Goal: Task Accomplishment & Management: Manage account settings

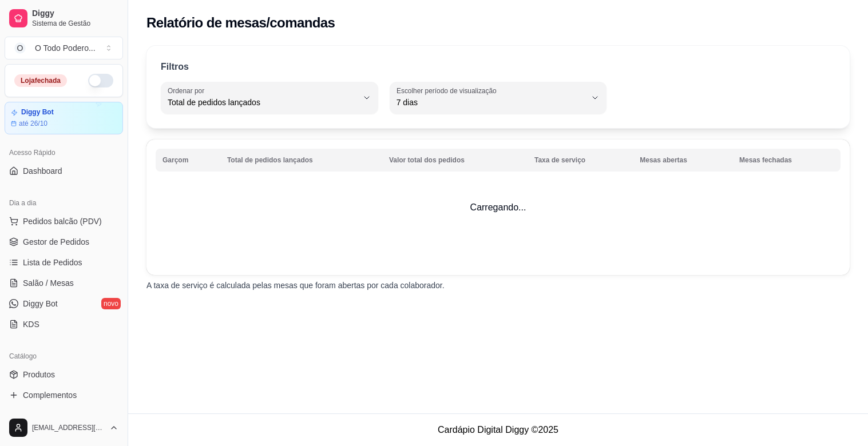
select select "TOTAL_OF_ORDERS"
select select "7"
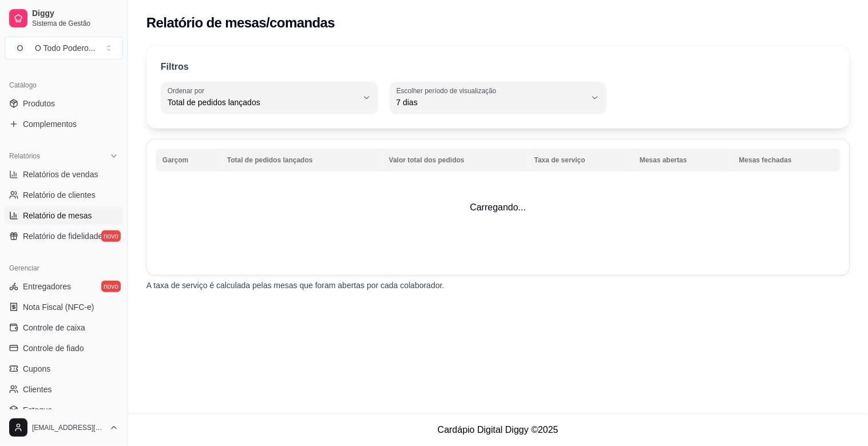
scroll to position [313, 0]
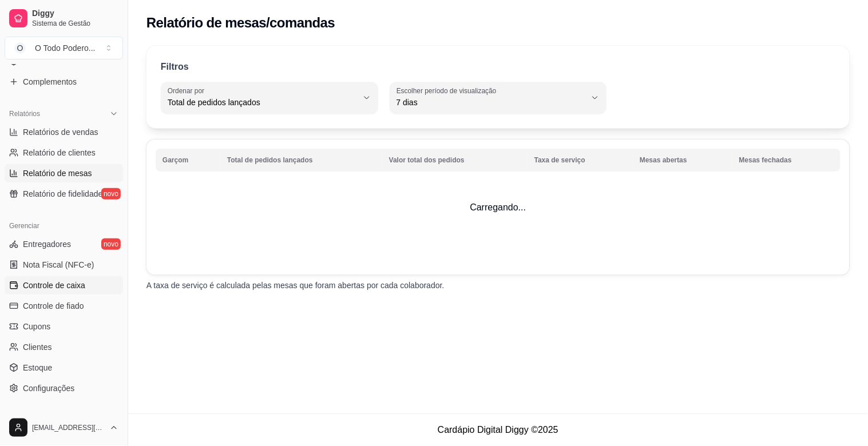
click at [79, 281] on span "Controle de caixa" at bounding box center [54, 285] width 62 height 11
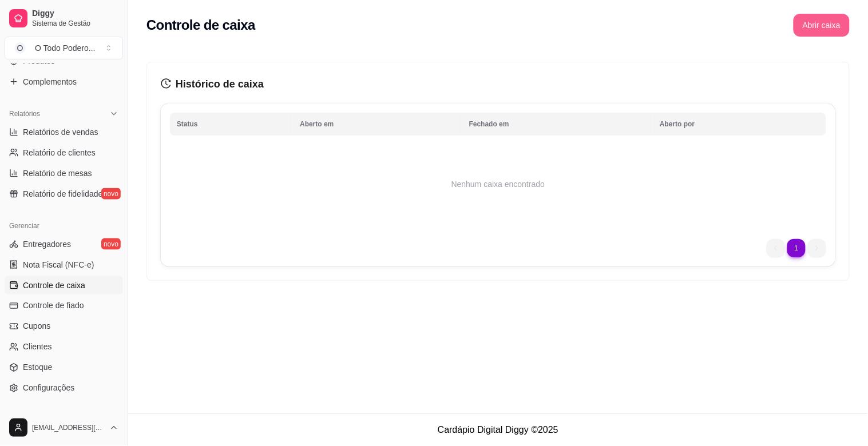
click at [825, 30] on button "Abrir caixa" at bounding box center [821, 25] width 56 height 23
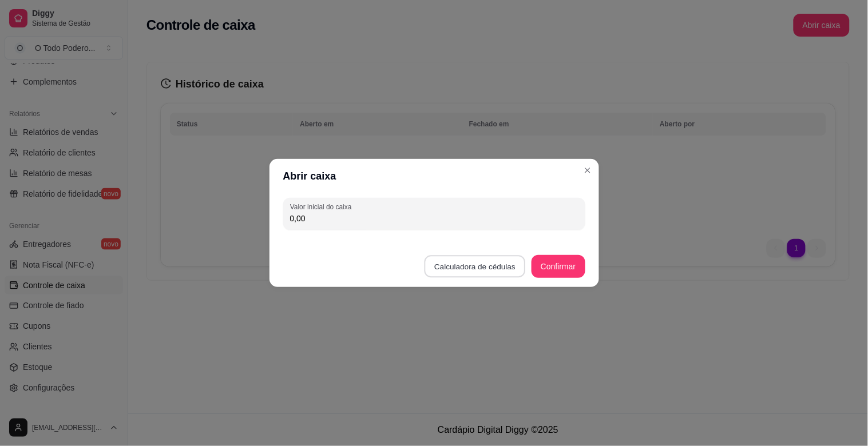
click at [467, 264] on button "Calculadora de cédulas" at bounding box center [474, 267] width 101 height 22
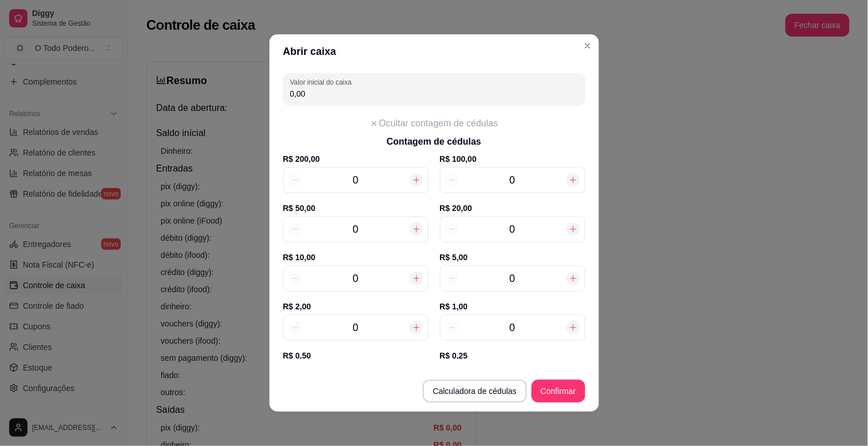
click at [566, 223] on div at bounding box center [573, 229] width 14 height 14
type input "20,00"
type input "1"
click at [384, 275] on input "0" at bounding box center [356, 279] width 108 height 16
type input "40,00"
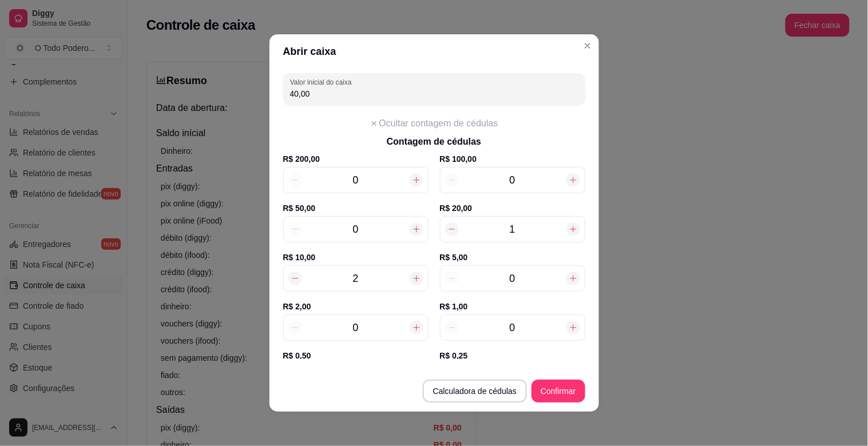
type input "2"
click at [513, 272] on input "0" at bounding box center [513, 279] width 108 height 16
type input "70,00"
type input "6"
click at [382, 320] on input "0" at bounding box center [356, 328] width 108 height 16
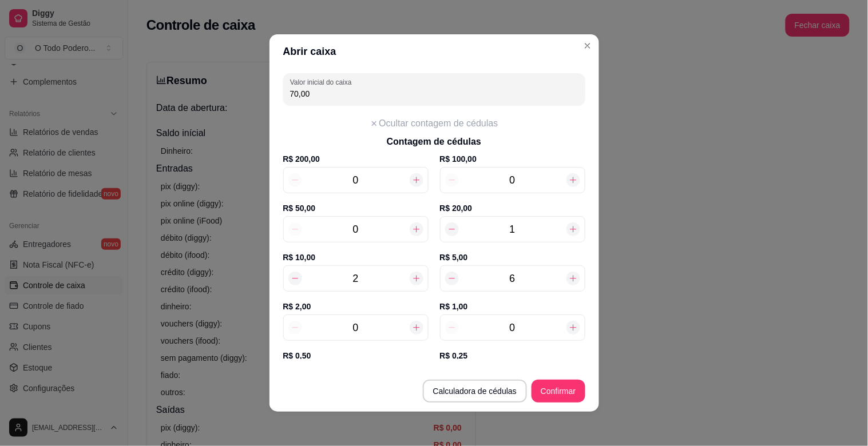
type input "72,00"
type input "13"
type input "96,00"
type input "13"
click at [516, 327] on input "0" at bounding box center [513, 328] width 108 height 16
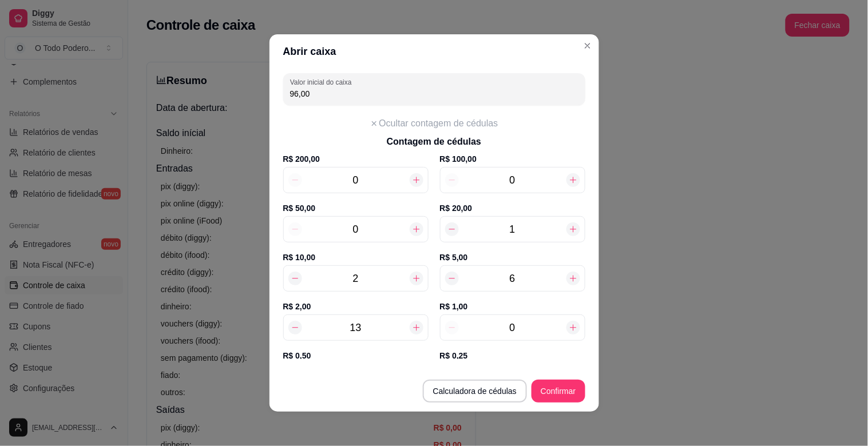
type input "97,00"
type input "13"
type input "109,00"
type input "13"
click at [582, 345] on div "Valor inicial do caixa 109,00 Ocultar contagem de cédulas Contagem de cédulas R…" at bounding box center [433, 214] width 329 height 291
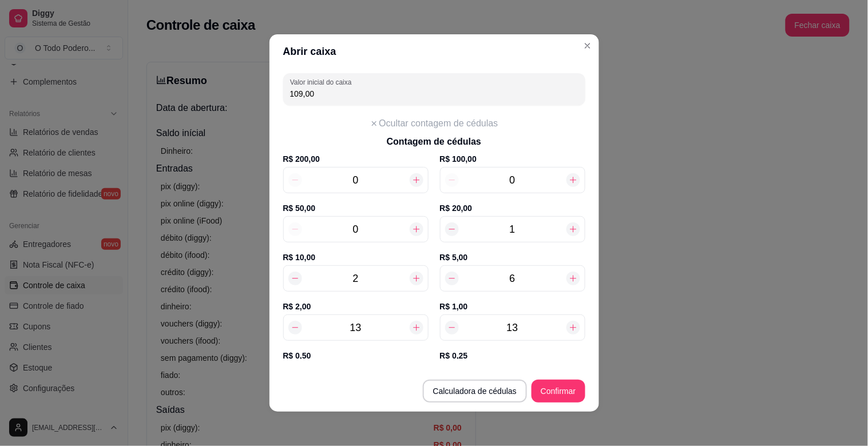
click at [586, 359] on footer "Calculadora de cédulas Confirmar" at bounding box center [433, 385] width 329 height 53
click at [587, 361] on footer "Calculadora de cédulas Confirmar" at bounding box center [433, 385] width 329 height 53
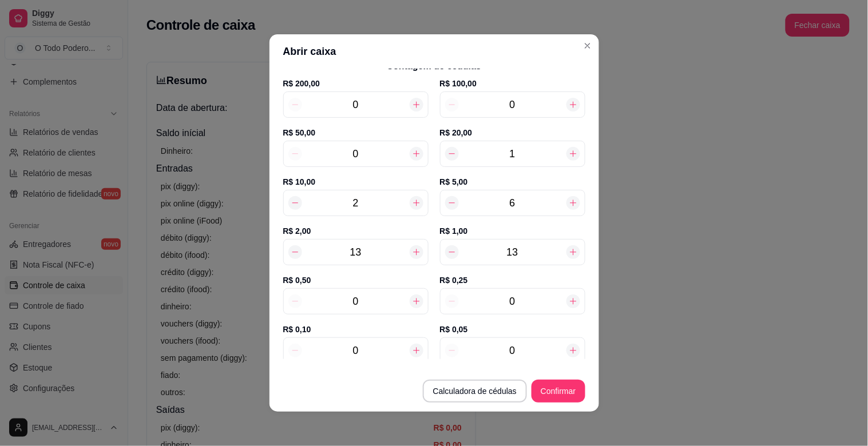
scroll to position [76, 0]
click at [535, 297] on input "0" at bounding box center [513, 301] width 108 height 16
type input "110,25"
type input "5"
click at [527, 342] on input "0" at bounding box center [513, 350] width 108 height 16
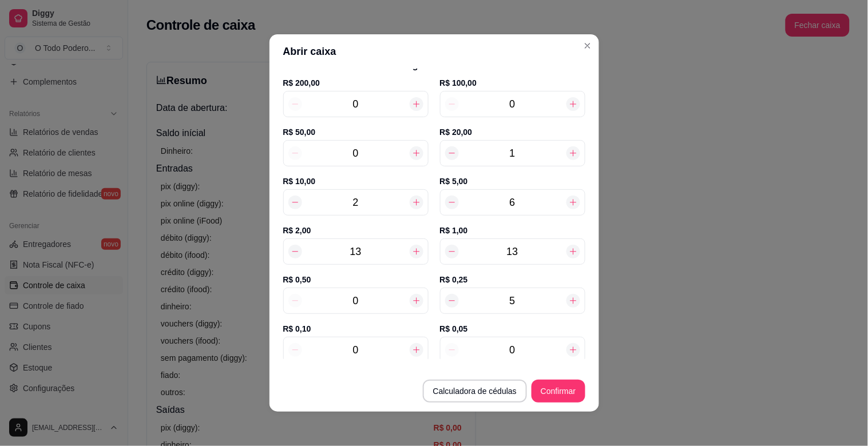
type input "110,50"
type input "0"
type input "110,25"
type input "1"
type input "110,30"
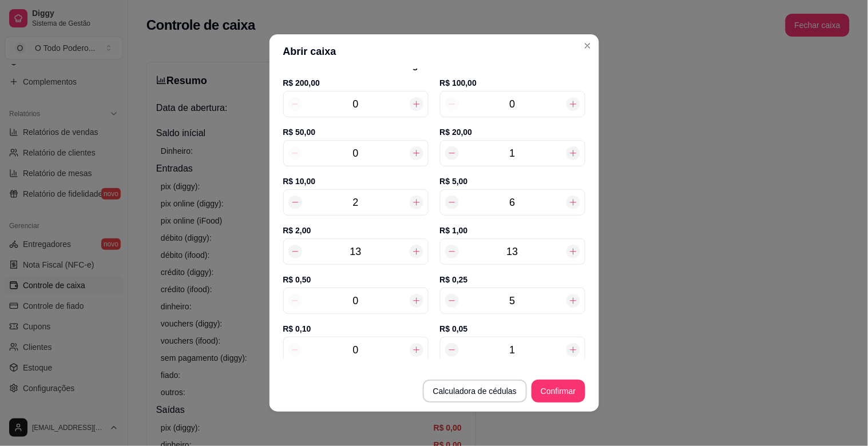
type input "10"
type input "110,75"
type input "10"
click at [378, 297] on input "0" at bounding box center [356, 301] width 108 height 16
type input "111,75"
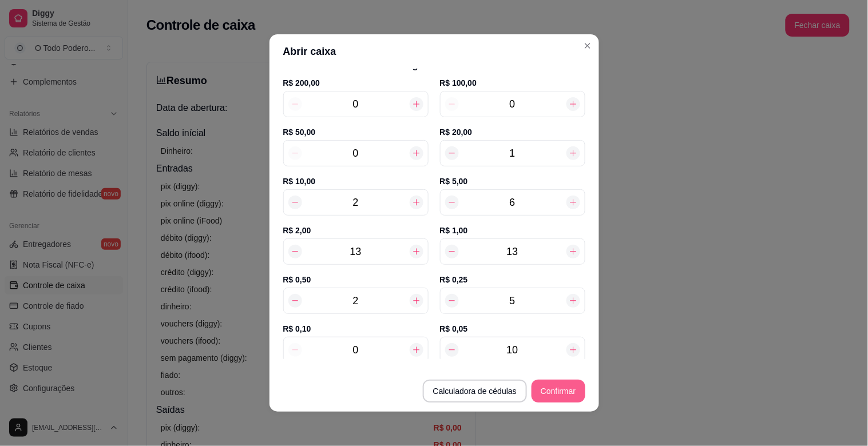
type input "2"
click at [555, 386] on button "Confirmar" at bounding box center [557, 391] width 53 height 23
click at [563, 385] on button "Confirmar" at bounding box center [557, 391] width 53 height 23
click at [563, 385] on button "Confirmar" at bounding box center [558, 391] width 52 height 22
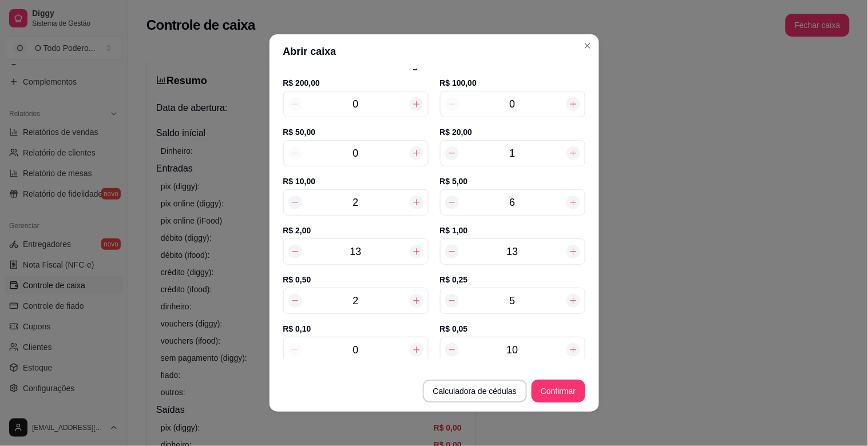
click at [445, 158] on div at bounding box center [452, 153] width 14 height 14
type input "91,75"
type input "0"
click at [530, 153] on input "0" at bounding box center [513, 153] width 108 height 16
type input "111,75"
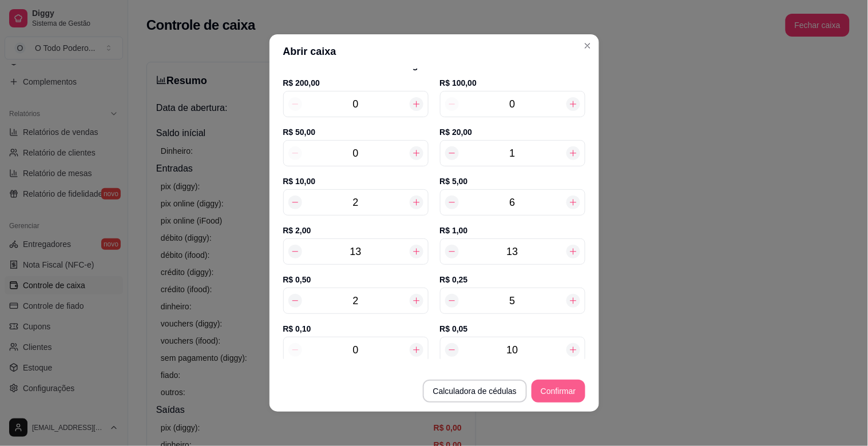
type input "1"
click at [553, 389] on button "Confirmar" at bounding box center [558, 391] width 52 height 22
click at [558, 391] on button "Confirmar" at bounding box center [557, 391] width 53 height 23
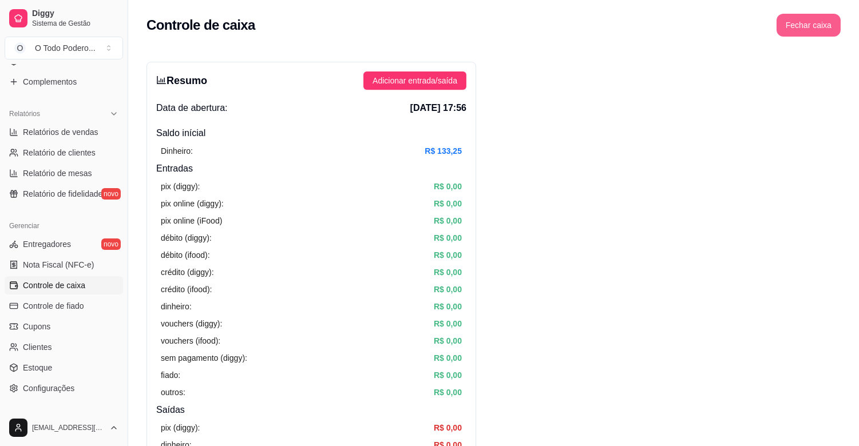
click at [809, 24] on button "Fechar caixa" at bounding box center [808, 25] width 64 height 23
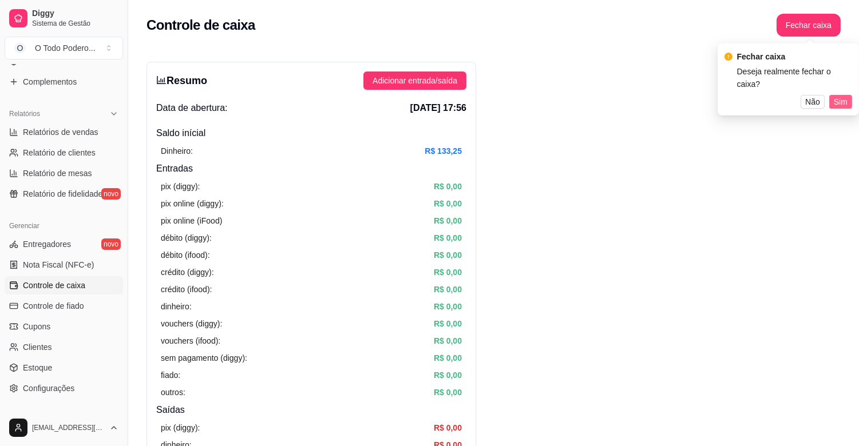
click at [841, 96] on span "Sim" at bounding box center [840, 102] width 14 height 13
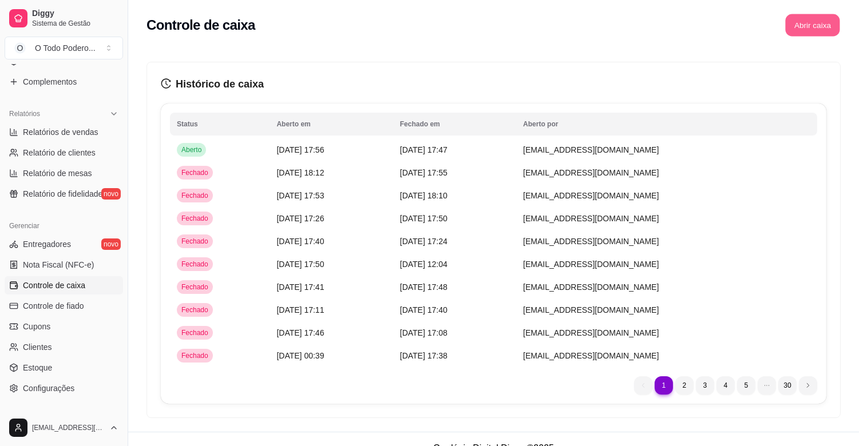
click at [809, 24] on button "Abrir caixa" at bounding box center [812, 25] width 54 height 22
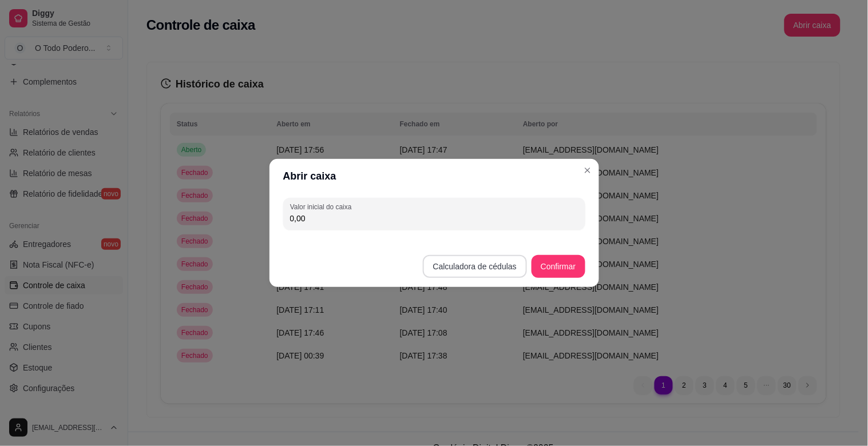
click at [494, 268] on button "Calculadora de cédulas" at bounding box center [475, 266] width 104 height 23
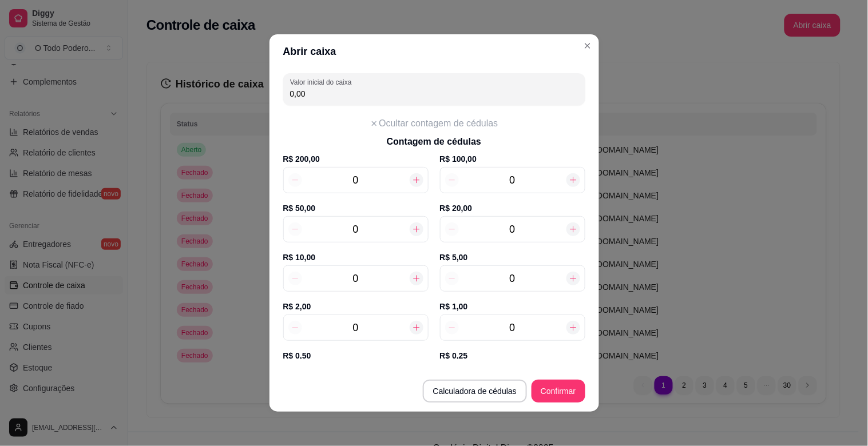
click at [569, 227] on icon at bounding box center [573, 229] width 9 height 9
type input "20,00"
type input "1"
click at [414, 278] on div "0" at bounding box center [355, 278] width 145 height 26
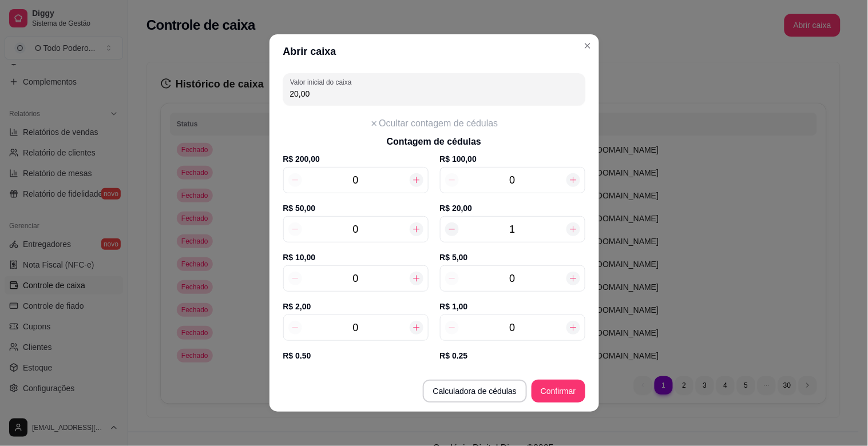
click at [412, 278] on div at bounding box center [417, 279] width 14 height 14
type input "30,00"
type input "1"
click at [412, 278] on div at bounding box center [417, 279] width 14 height 14
type input "40,00"
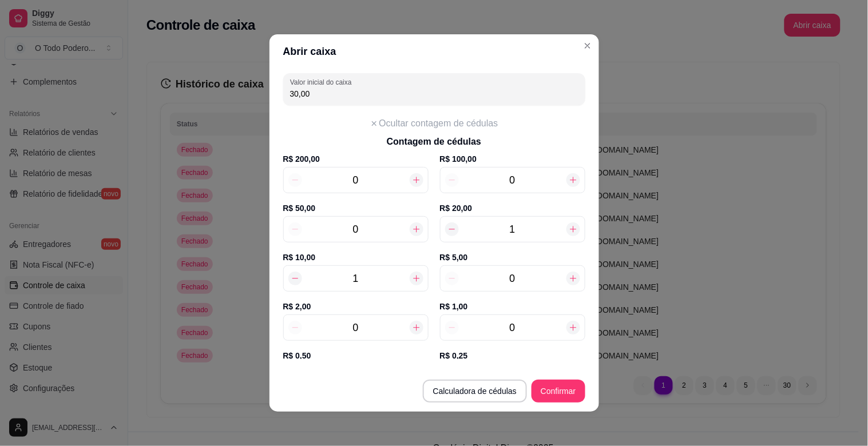
type input "2"
click at [570, 279] on icon at bounding box center [573, 279] width 6 height 6
type input "45,00"
type input "1"
click at [570, 279] on icon at bounding box center [573, 279] width 6 height 6
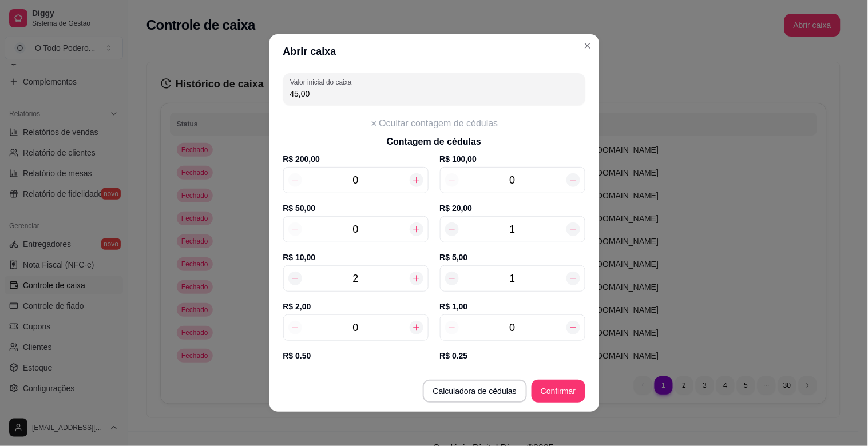
type input "50,00"
type input "2"
click at [570, 279] on icon at bounding box center [573, 279] width 6 height 6
type input "55,00"
type input "3"
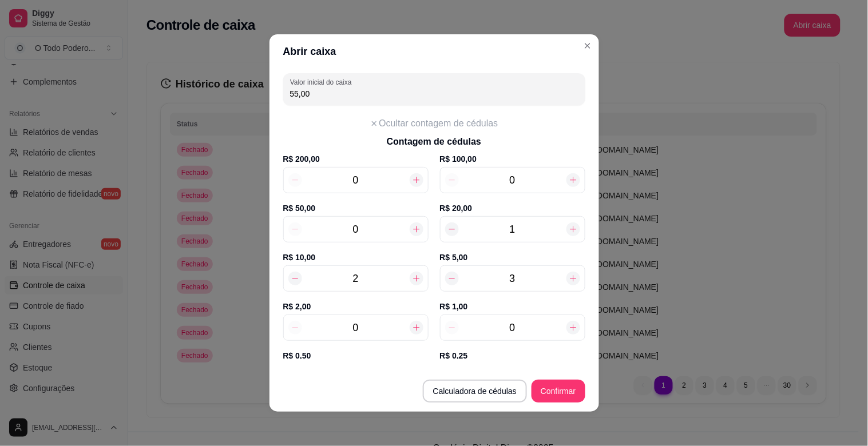
click at [570, 279] on icon at bounding box center [573, 279] width 6 height 6
type input "60,00"
type input "4"
click at [570, 279] on icon at bounding box center [573, 279] width 6 height 6
type input "65,00"
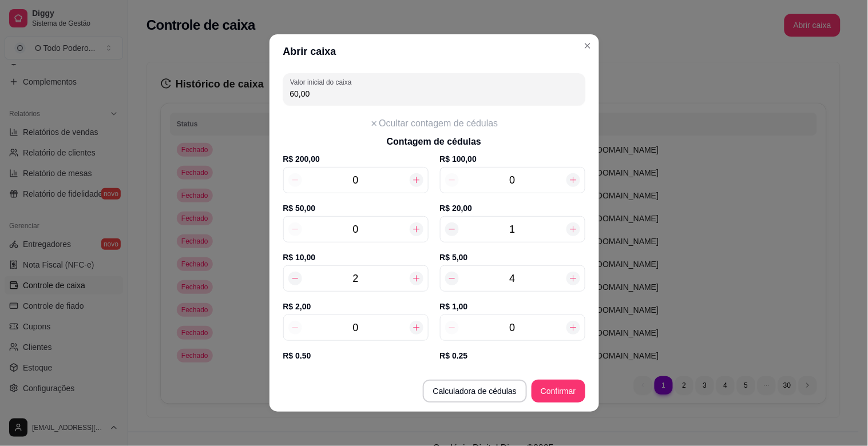
type input "5"
click at [570, 279] on icon at bounding box center [573, 279] width 6 height 6
type input "70,00"
type input "6"
click at [570, 279] on icon at bounding box center [573, 279] width 6 height 6
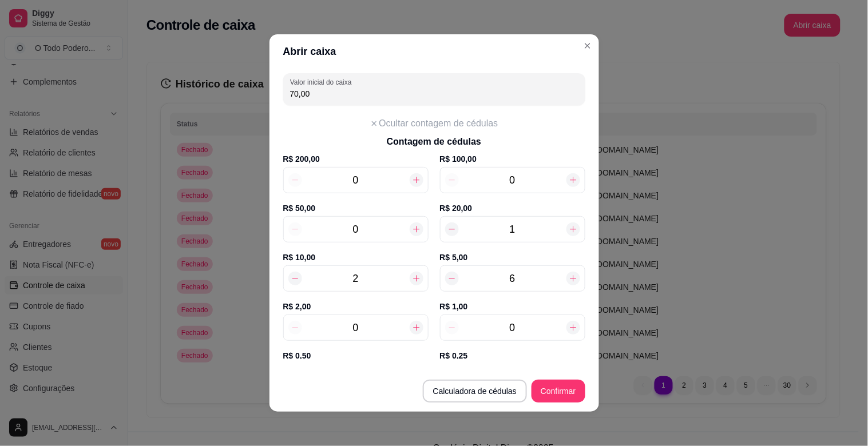
type input "75,00"
type input "7"
click at [447, 283] on icon at bounding box center [451, 278] width 9 height 9
type input "70,00"
type input "6"
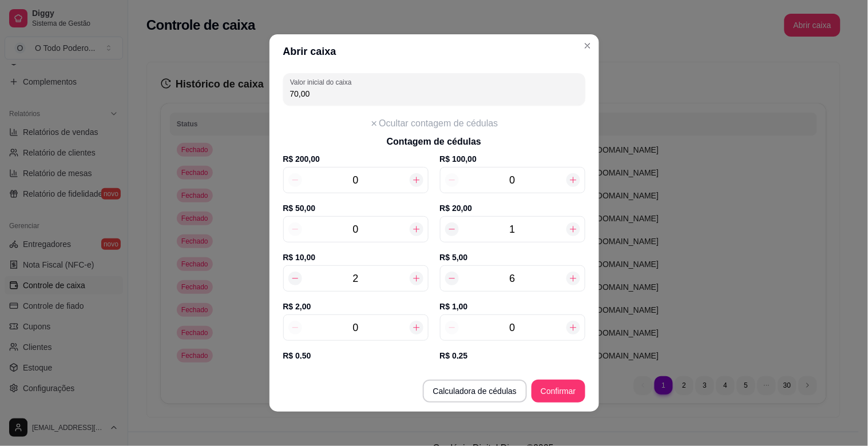
click at [412, 326] on icon at bounding box center [416, 327] width 9 height 9
type input "72,00"
type input "1"
click at [412, 326] on icon at bounding box center [416, 327] width 9 height 9
type input "74,00"
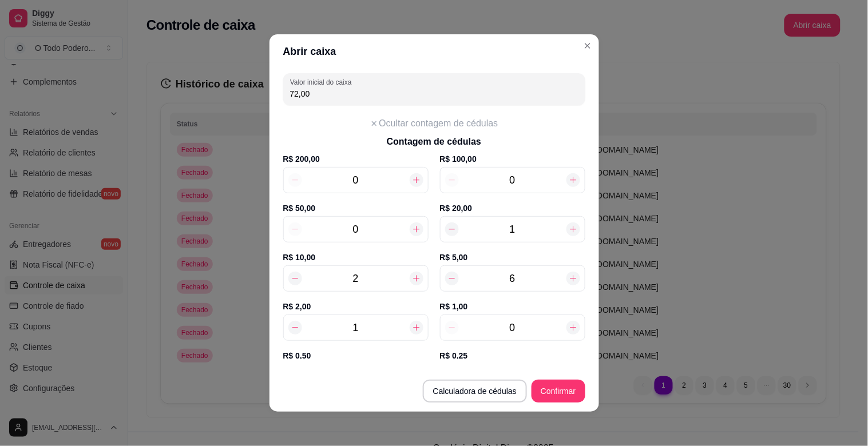
type input "2"
click at [412, 326] on icon at bounding box center [416, 327] width 9 height 9
type input "76,00"
type input "3"
click at [412, 326] on icon at bounding box center [416, 327] width 9 height 9
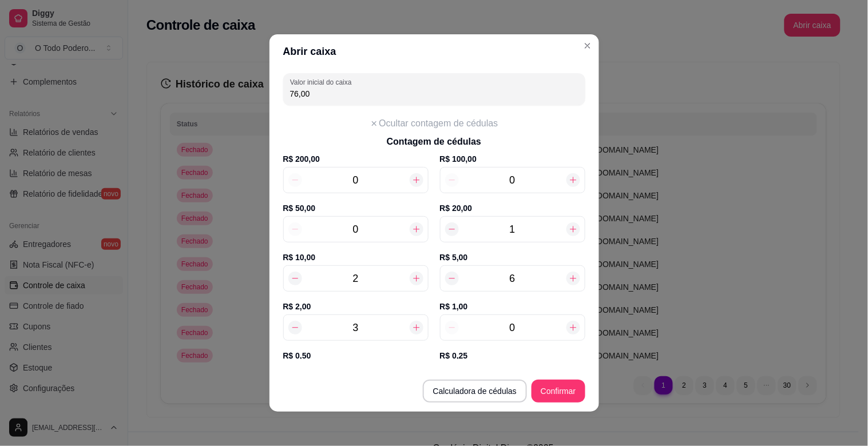
type input "78,00"
type input "4"
click at [412, 326] on icon at bounding box center [416, 327] width 9 height 9
type input "80,00"
type input "5"
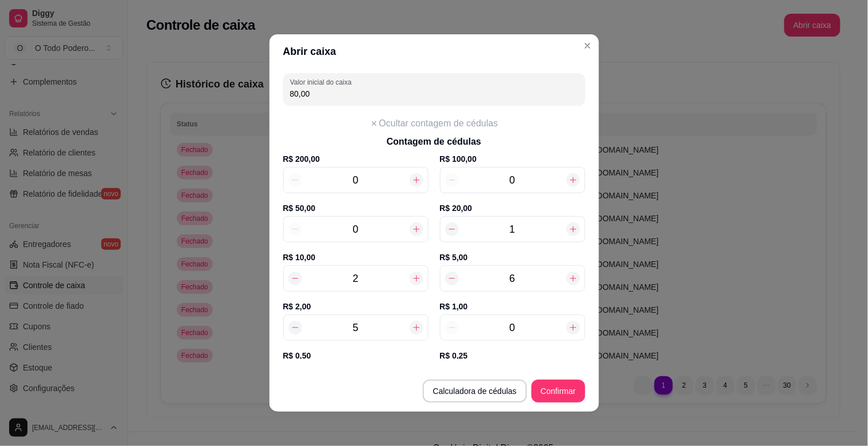
click at [412, 326] on icon at bounding box center [416, 327] width 9 height 9
type input "82,00"
type input "6"
click at [412, 326] on icon at bounding box center [416, 327] width 9 height 9
type input "84,00"
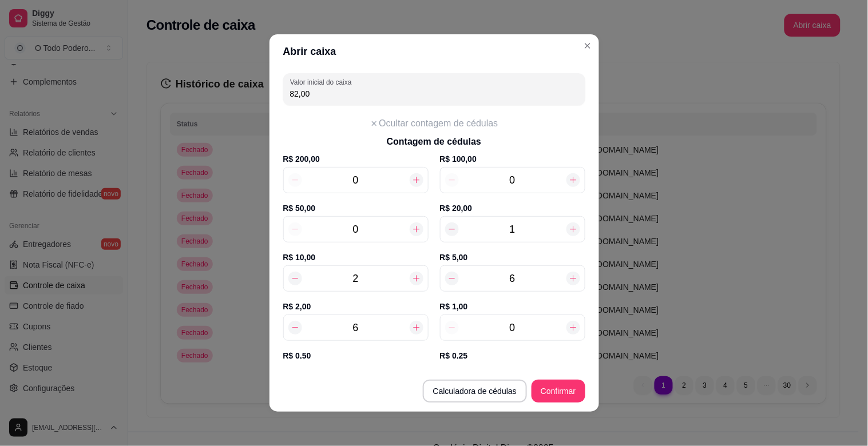
type input "7"
click at [412, 326] on icon at bounding box center [416, 327] width 9 height 9
type input "86,00"
type input "8"
click at [412, 326] on icon at bounding box center [416, 327] width 9 height 9
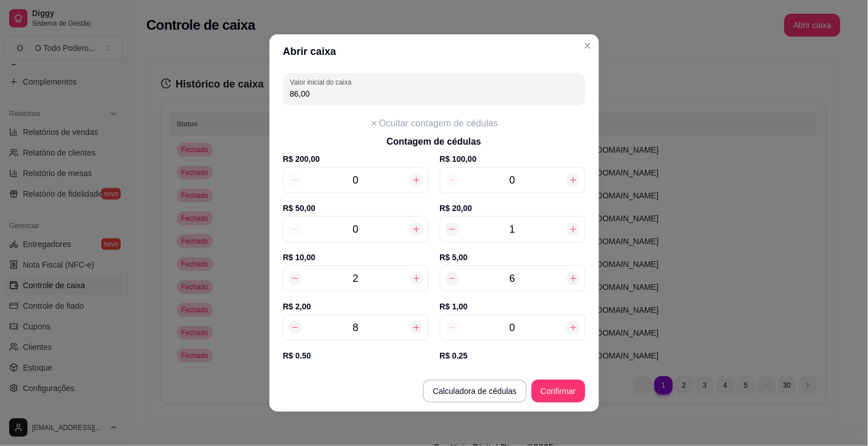
type input "88,00"
type input "9"
click at [412, 326] on icon at bounding box center [416, 327] width 9 height 9
type input "90,00"
type input "10"
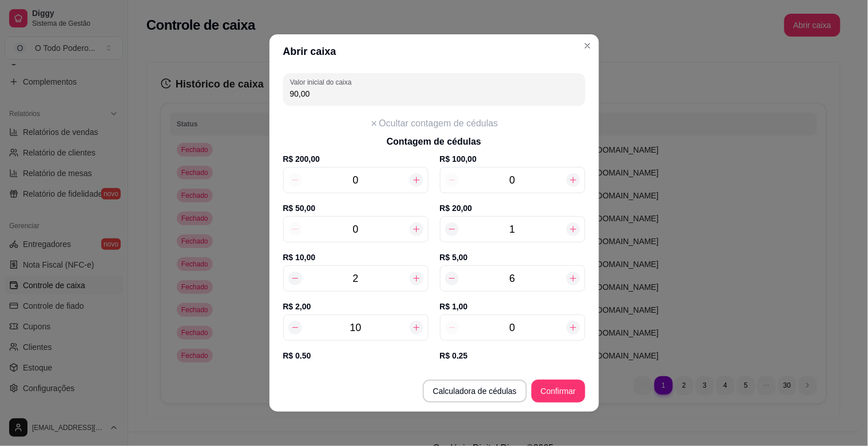
click at [412, 326] on icon at bounding box center [416, 327] width 9 height 9
type input "92,00"
type input "11"
click at [412, 326] on icon at bounding box center [416, 327] width 9 height 9
type input "94,00"
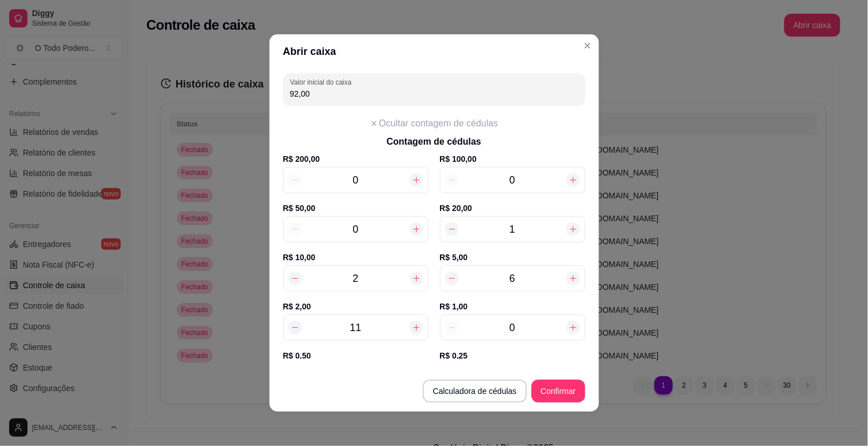
type input "12"
click at [412, 326] on icon at bounding box center [416, 327] width 9 height 9
type input "96,00"
type input "13"
click at [509, 321] on input "0" at bounding box center [513, 328] width 108 height 16
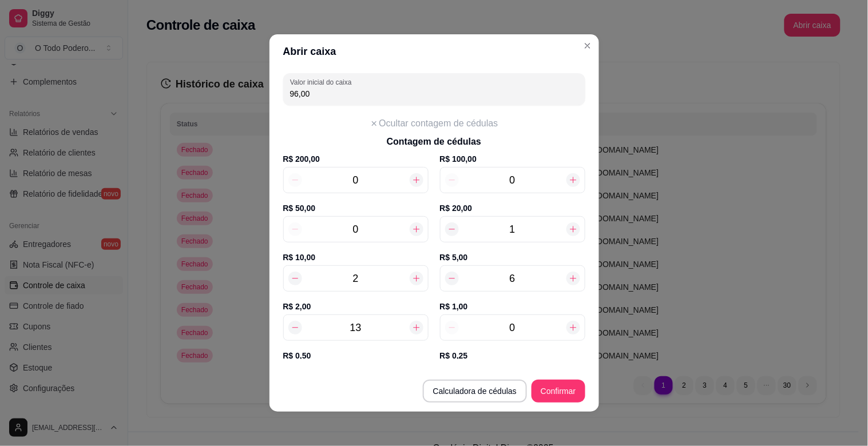
click at [501, 324] on input "0" at bounding box center [513, 328] width 108 height 16
type input "97,00"
type input "13"
type input "109,00"
type input "13"
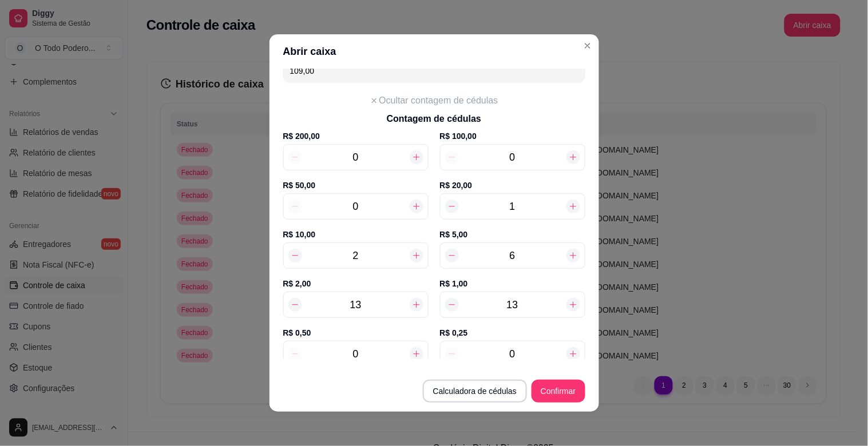
scroll to position [25, 0]
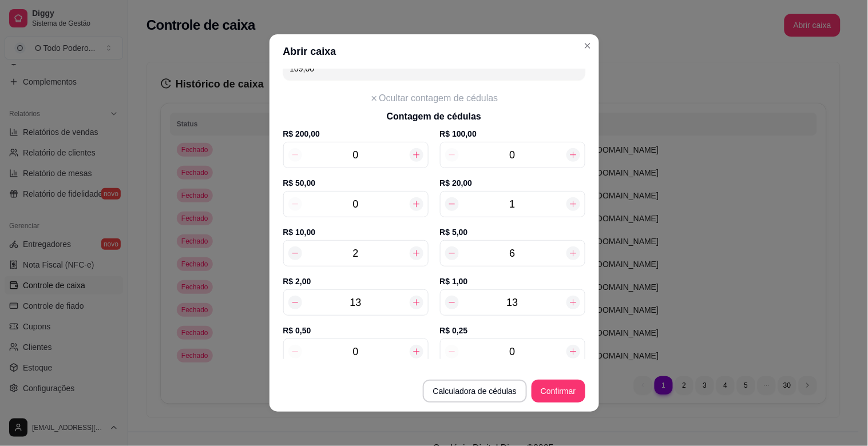
click at [412, 347] on icon at bounding box center [416, 351] width 9 height 9
type input "109,50"
type input "1"
click at [412, 347] on icon at bounding box center [416, 351] width 9 height 9
type input "110,00"
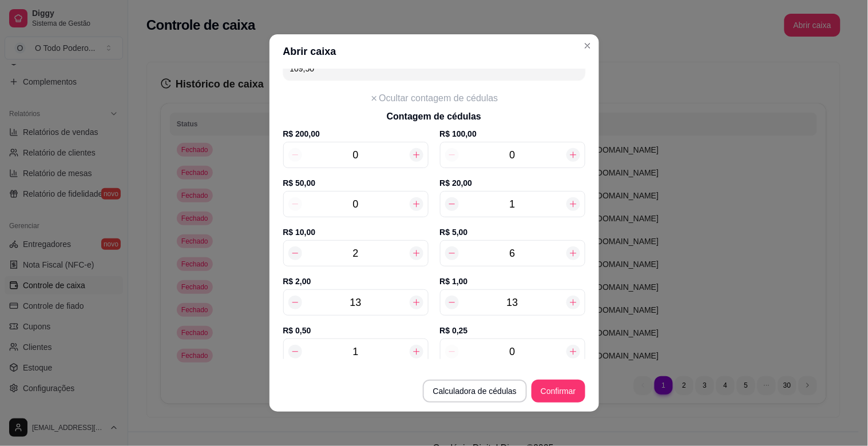
type input "2"
click at [584, 353] on div "Valor inicial do caixa 110,00 Ocultar contagem de cédulas Contagem de cédulas R…" at bounding box center [433, 214] width 329 height 291
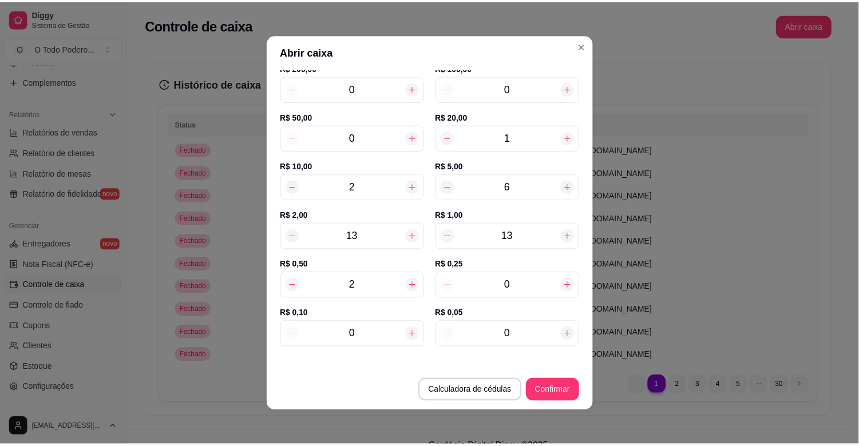
scroll to position [94, 0]
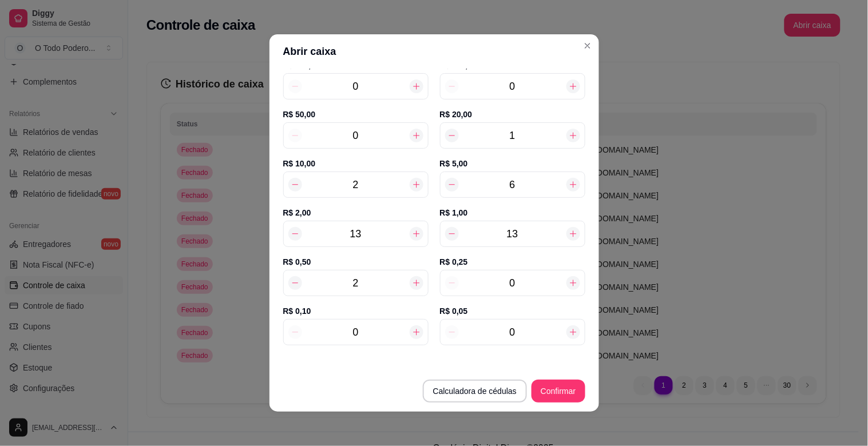
click at [524, 280] on input "0" at bounding box center [513, 283] width 108 height 16
type input "111,25"
type input "5"
click at [530, 336] on input "0" at bounding box center [513, 332] width 108 height 16
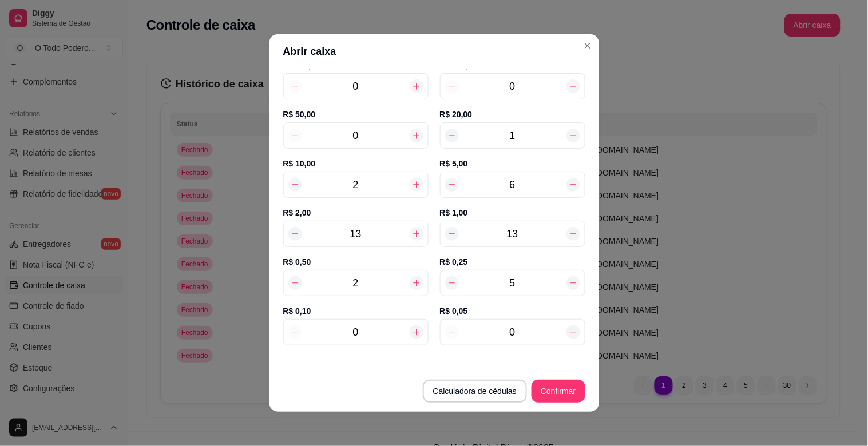
type input "111,30"
type input "10"
type input "111,75"
type input "10"
click at [542, 393] on button "Confirmar" at bounding box center [557, 391] width 53 height 23
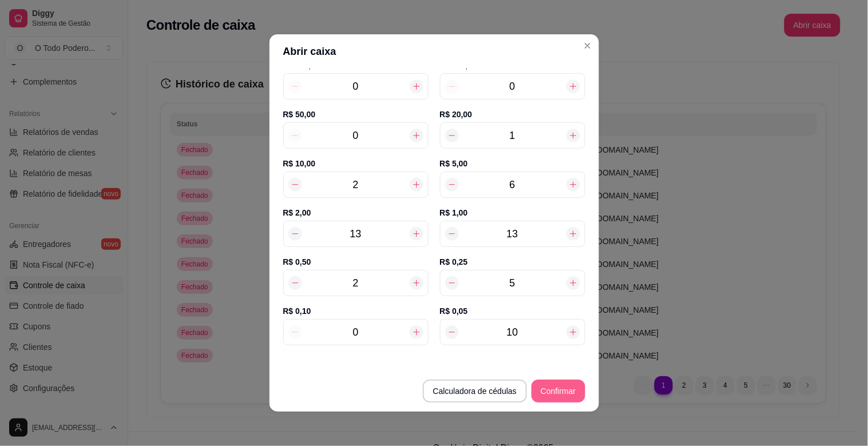
click at [542, 393] on button "Confirmar" at bounding box center [557, 391] width 53 height 23
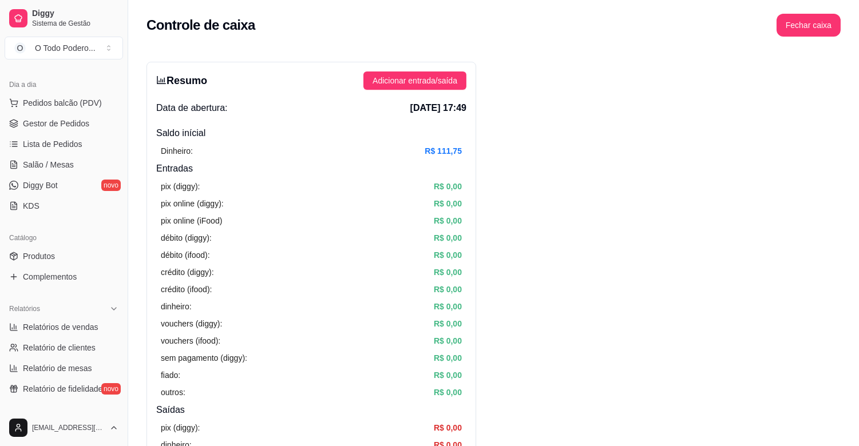
scroll to position [0, 0]
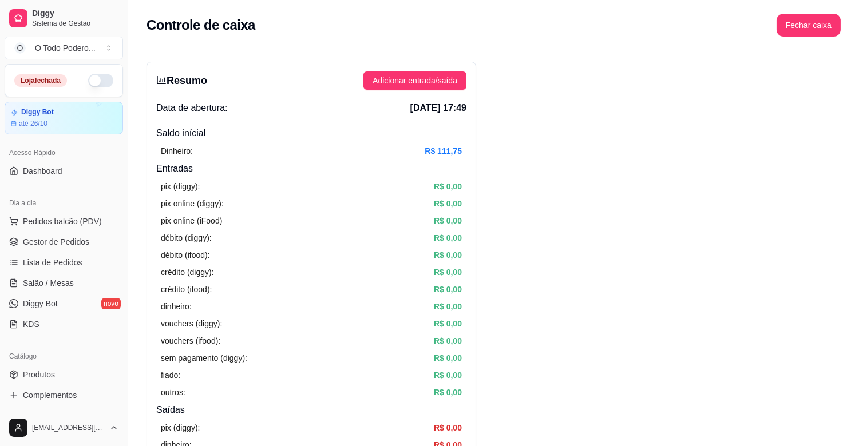
click at [80, 71] on div "Loja fechada" at bounding box center [63, 81] width 117 height 32
click at [94, 78] on button "button" at bounding box center [100, 81] width 25 height 14
click at [58, 253] on link "Lista de Pedidos" at bounding box center [64, 262] width 118 height 18
